Goal: Information Seeking & Learning: Learn about a topic

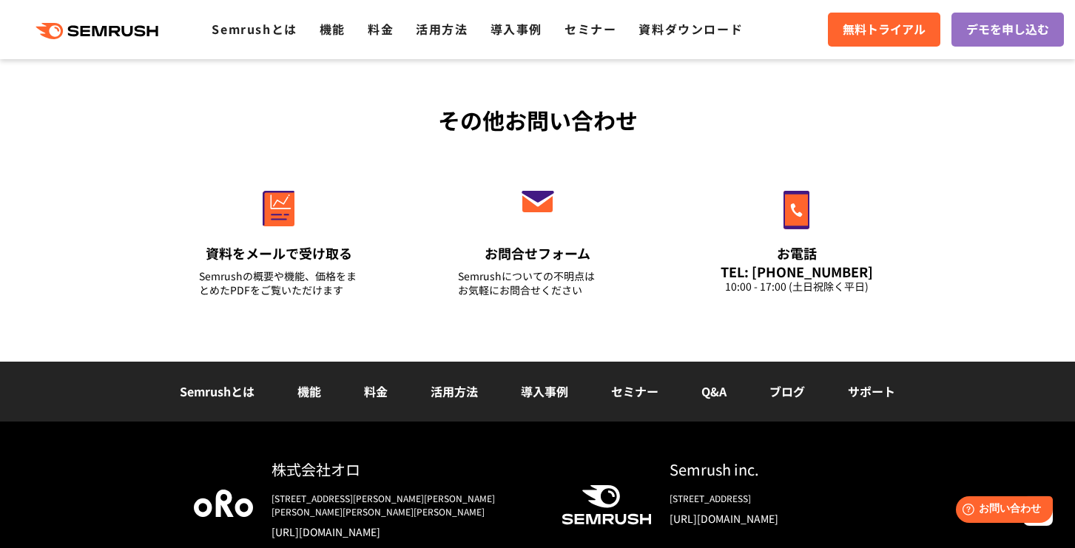
scroll to position [5302, 0]
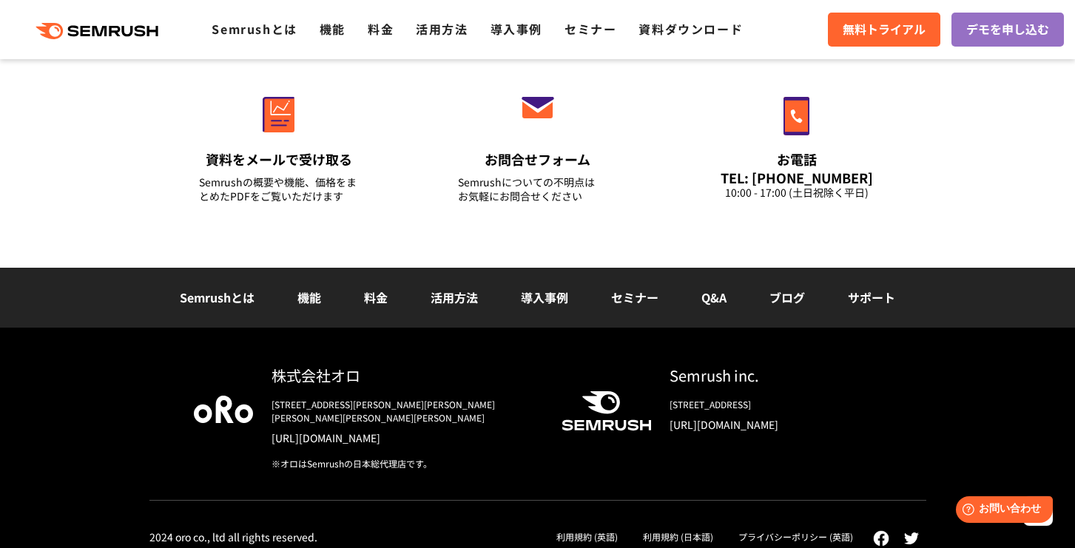
drag, startPoint x: 1078, startPoint y: 134, endPoint x: 104, endPoint y: 10, distance: 981.2
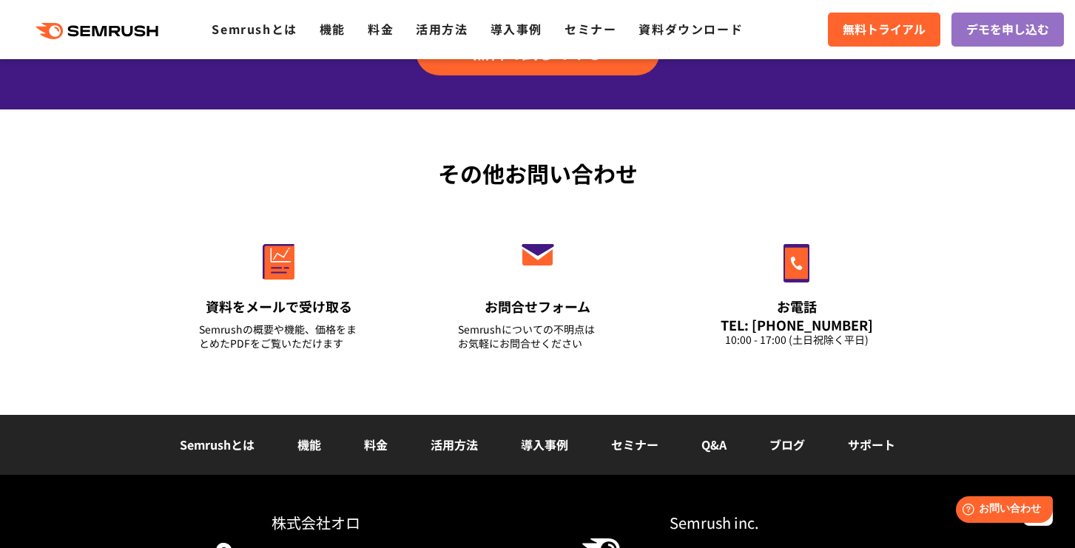
scroll to position [5154, 0]
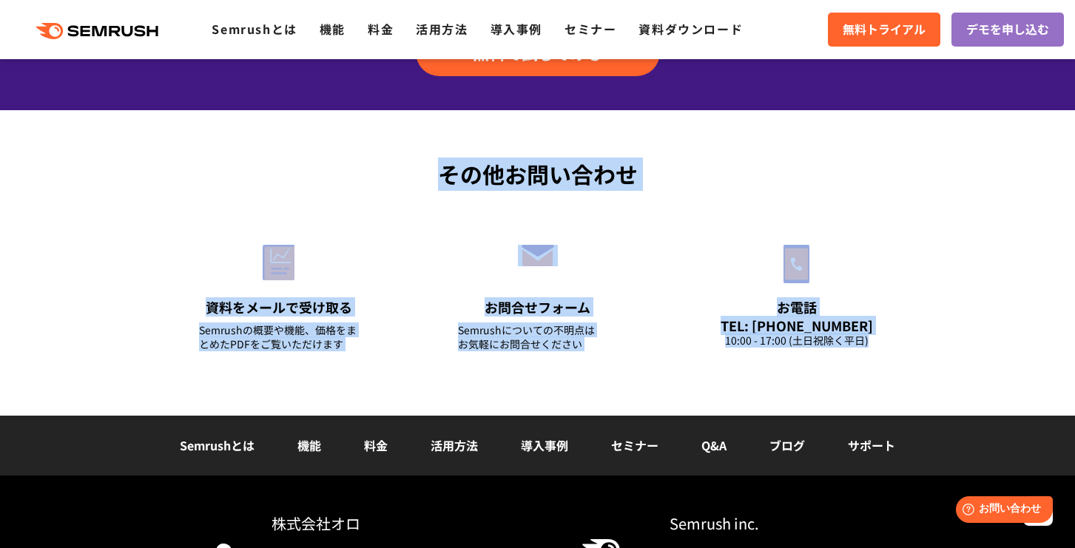
drag, startPoint x: 929, startPoint y: 348, endPoint x: 376, endPoint y: 188, distance: 576.1
click at [376, 188] on div "その他お問い合わせ 資料をメールで受け取る Semrushの概要や機能、価格をまとめたPDFをご覧いただけます お問合せフォーム Semrushについての不明…" at bounding box center [538, 264] width 806 height 212
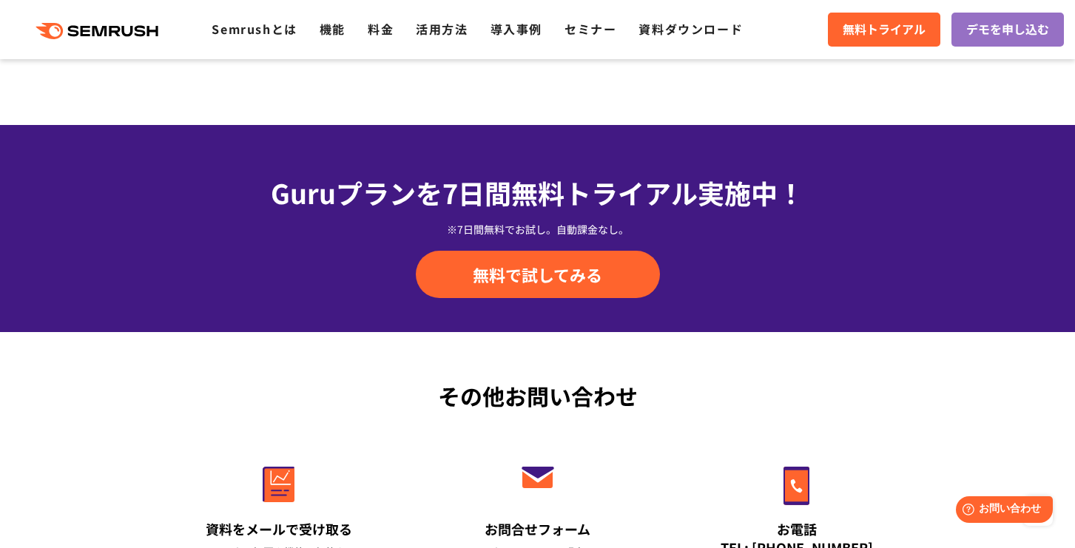
click at [243, 229] on div "※7日間無料でお試し。自動課金なし。" at bounding box center [537, 229] width 777 height 15
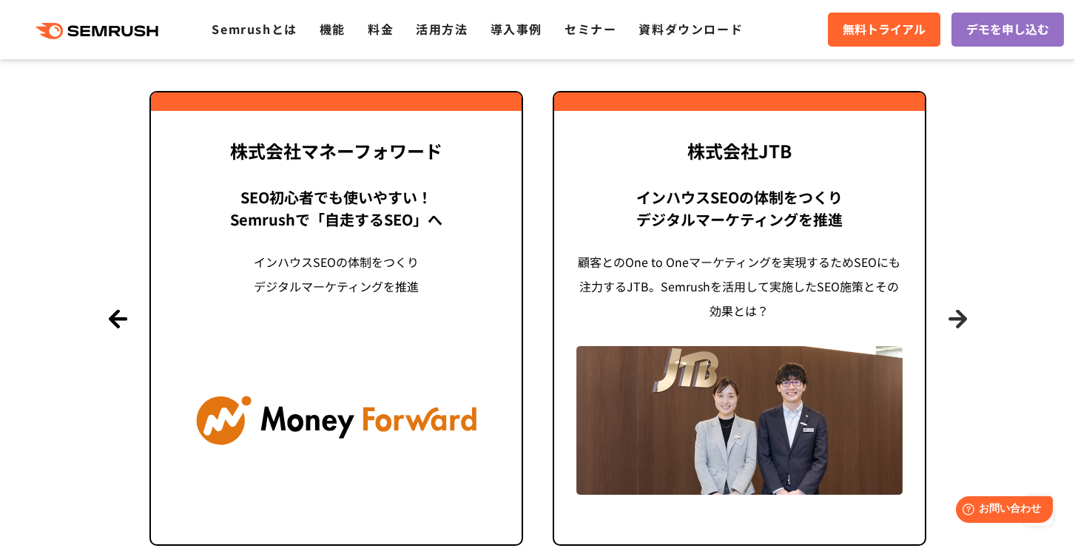
scroll to position [3601, 0]
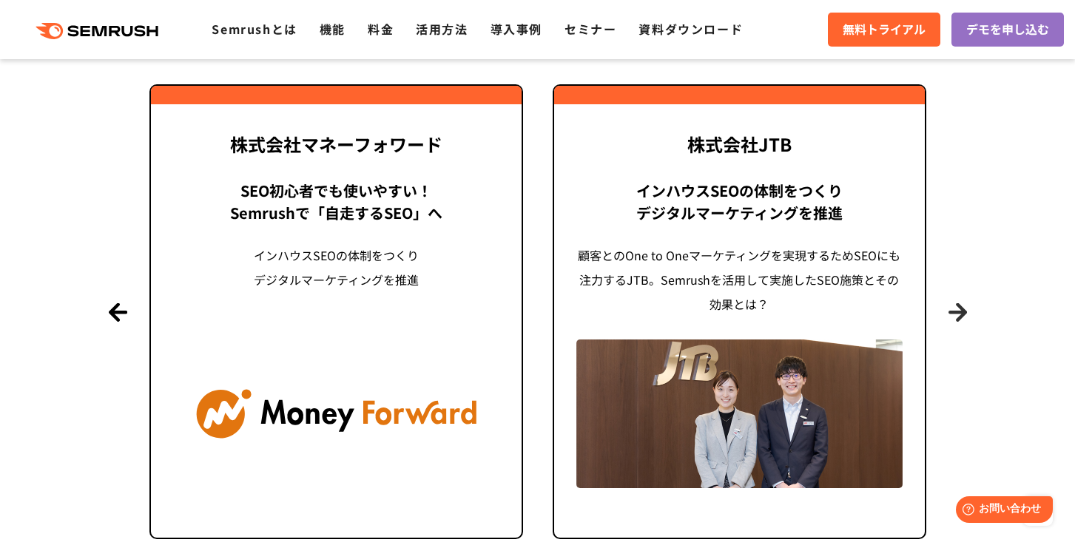
click at [965, 317] on button "Next" at bounding box center [957, 312] width 18 height 18
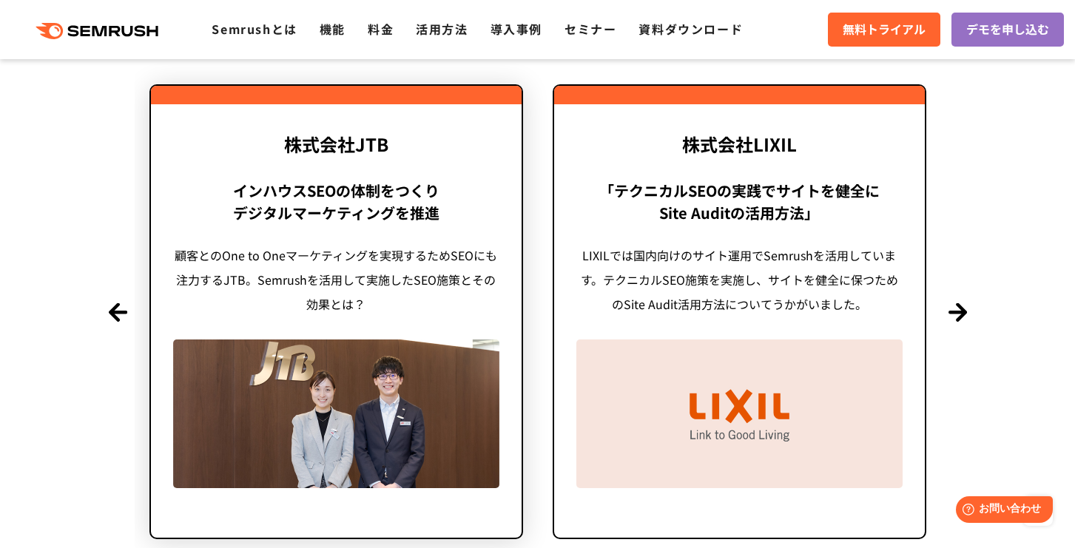
click at [280, 253] on div "顧客とのOne to Oneマーケティングを実現するためSEOにも注力するJTB。Semrushを活用して実施したSEO施策とその効果とは？" at bounding box center [336, 279] width 326 height 73
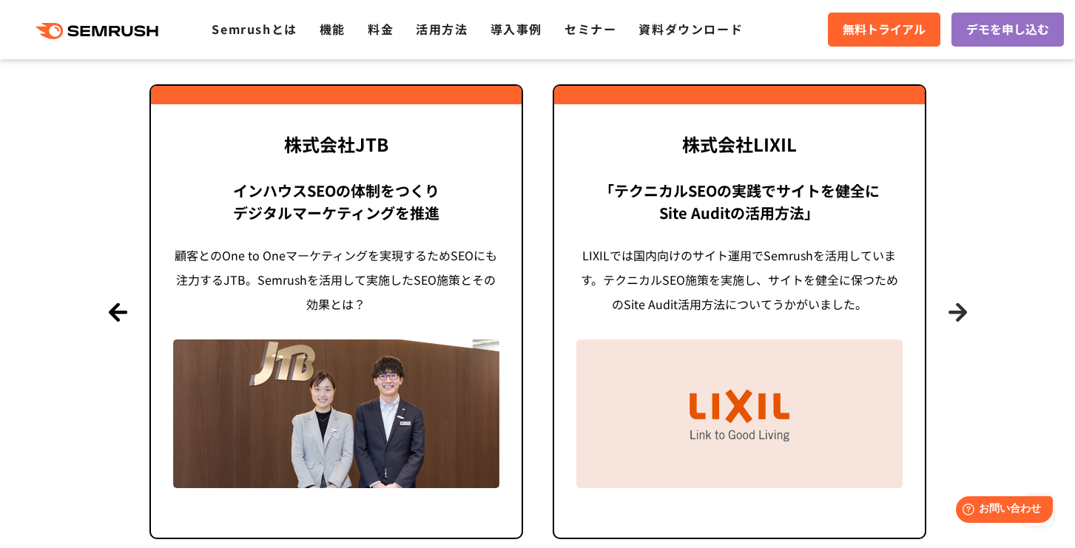
click at [961, 308] on button "Next" at bounding box center [957, 312] width 18 height 18
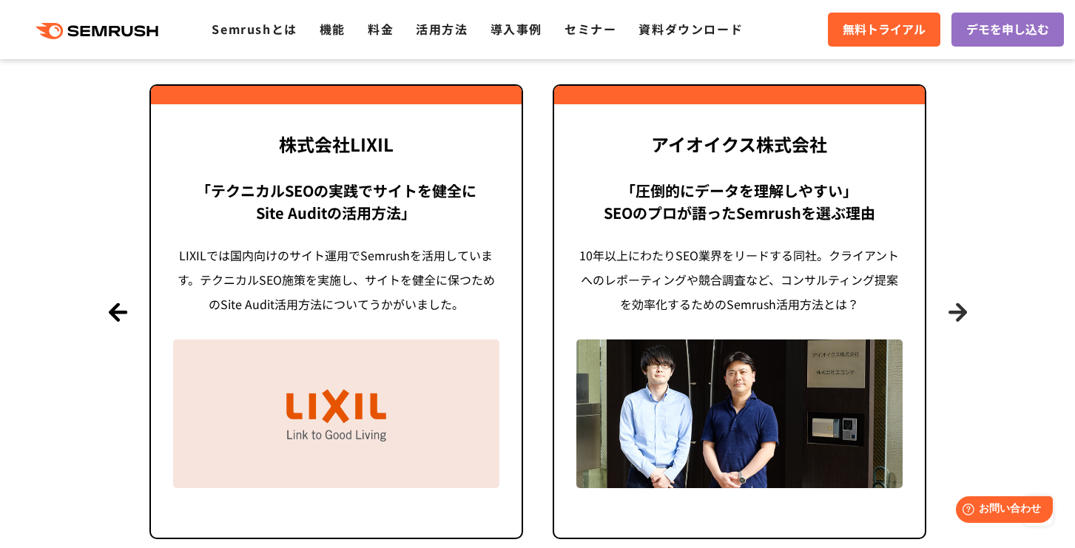
click at [961, 308] on button "Next" at bounding box center [957, 312] width 18 height 18
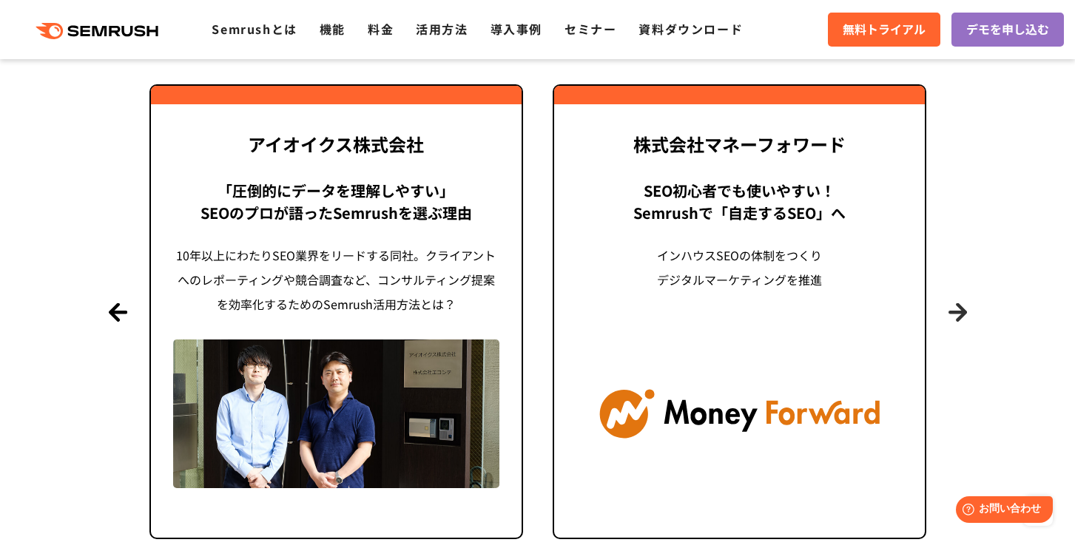
click at [961, 308] on button "Next" at bounding box center [957, 312] width 18 height 18
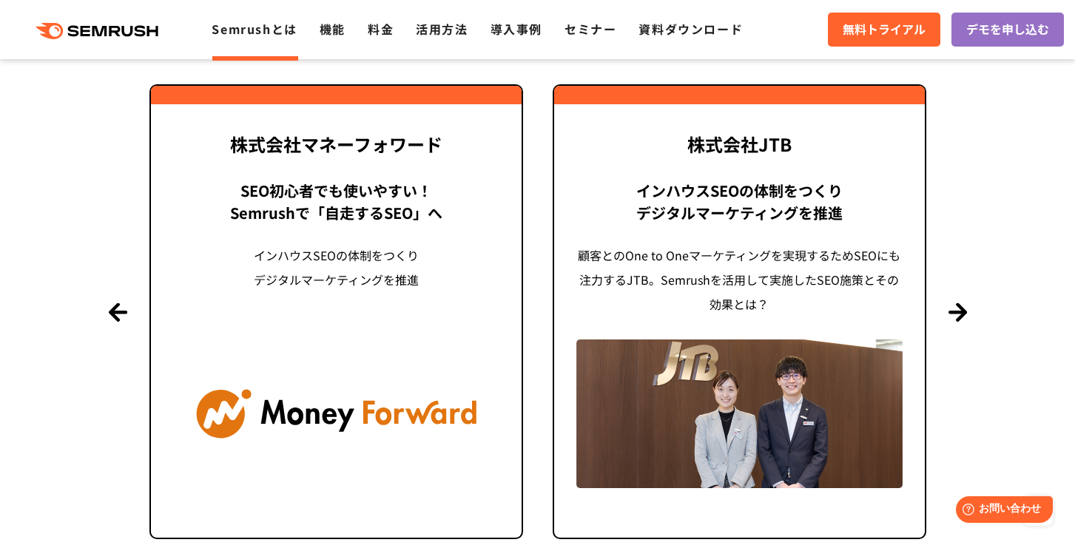
click at [229, 22] on link "Semrushとは" at bounding box center [254, 29] width 85 height 18
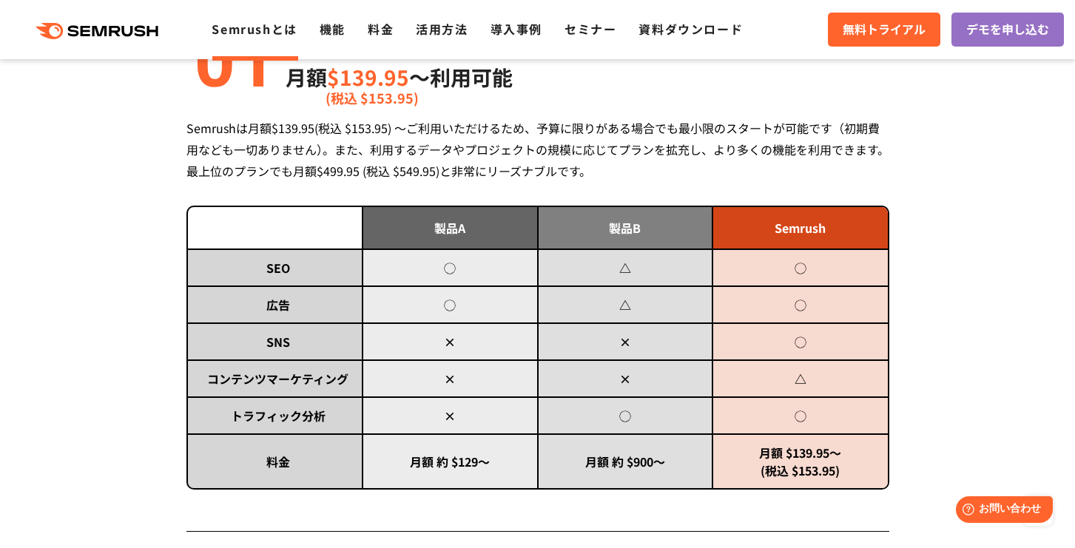
scroll to position [666, 0]
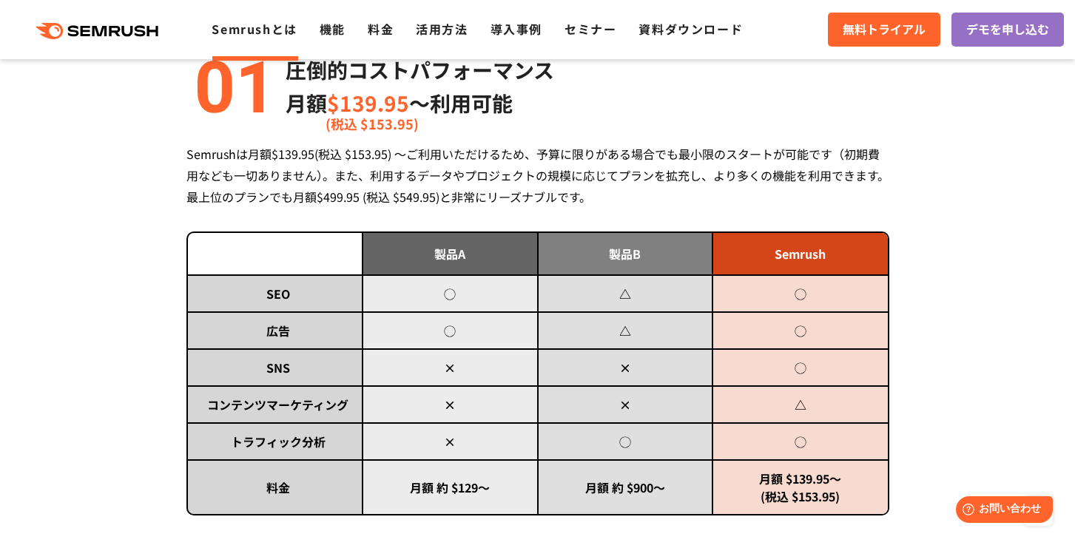
click at [790, 256] on td "Semrush" at bounding box center [799, 254] width 175 height 42
click at [827, 188] on div "Semrushは月額$139.95(税込 $153.95) ～ご利用いただけるため、予算に限りがある場合でも最小限のスタートが可能です（初期費用なども一切あり…" at bounding box center [537, 175] width 703 height 64
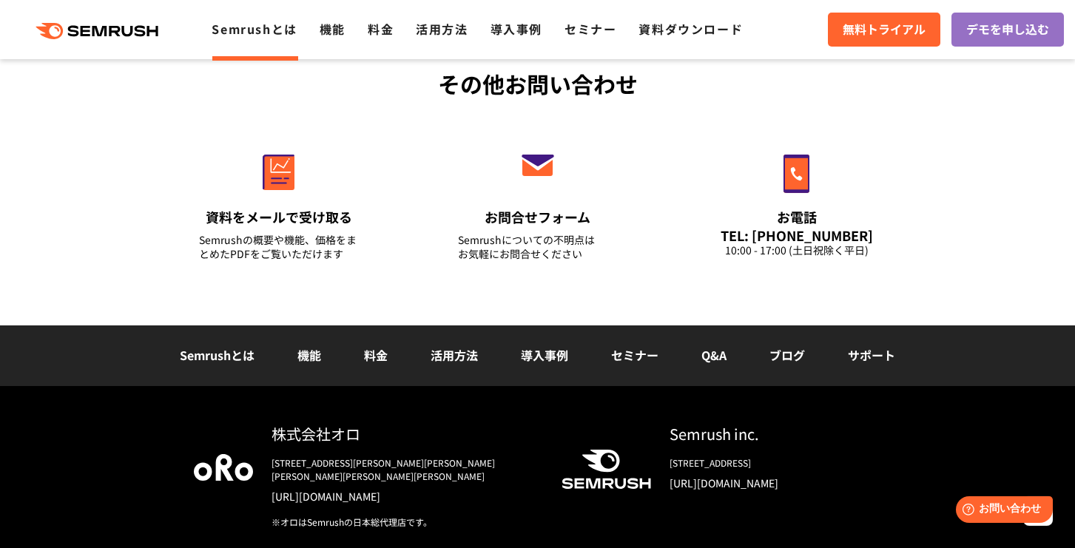
scroll to position [3680, 0]
